Goal: Transaction & Acquisition: Download file/media

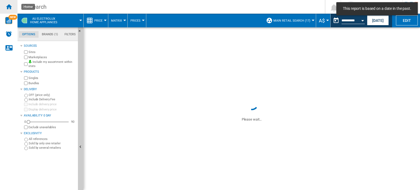
click at [11, 7] on ng-md-icon "Home" at bounding box center [8, 6] width 7 height 7
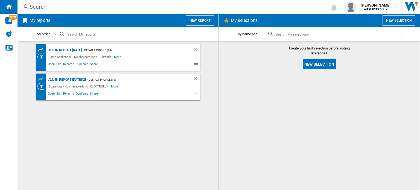
click at [99, 49] on div "- Default profile (18)" at bounding box center [132, 50] width 100 height 7
click at [71, 50] on div "All in report [DATE]" at bounding box center [64, 50] width 35 height 7
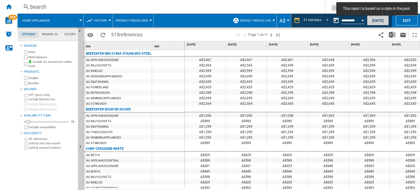
click at [373, 18] on button "[DATE]" at bounding box center [378, 20] width 22 height 10
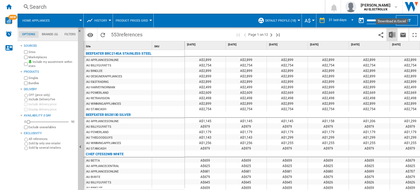
click at [390, 33] on img "Download in Excel" at bounding box center [392, 34] width 7 height 7
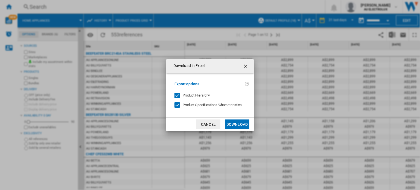
click at [179, 95] on div "Product Hierarchy" at bounding box center [177, 95] width 5 height 5
click at [177, 105] on div at bounding box center [177, 104] width 5 height 5
click at [234, 123] on button "Download" at bounding box center [237, 125] width 25 height 10
